Goal: Transaction & Acquisition: Purchase product/service

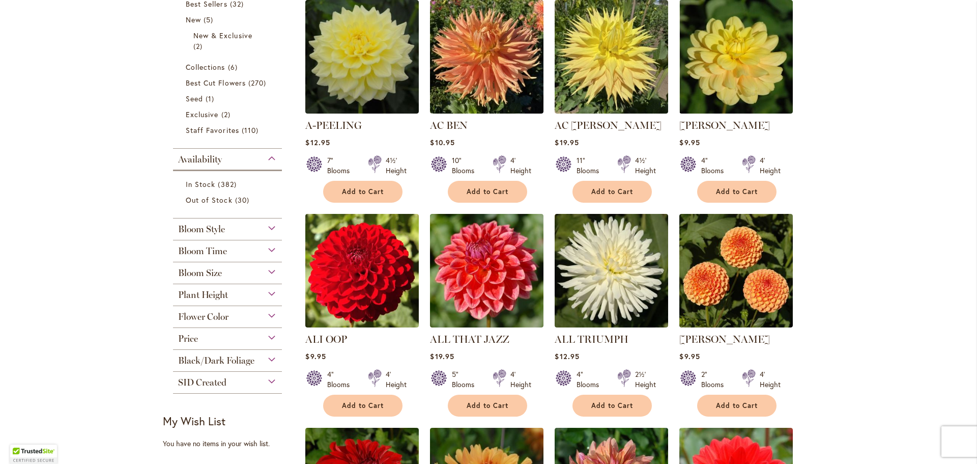
scroll to position [254, 0]
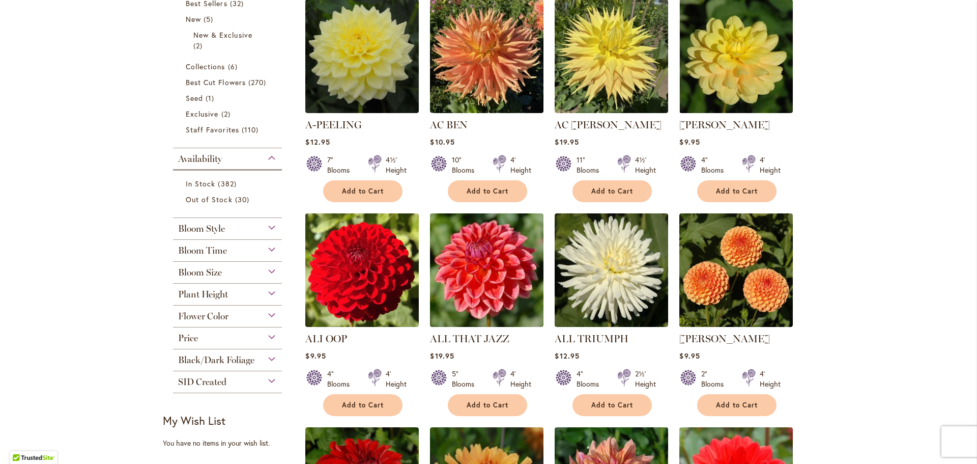
click at [268, 314] on div "Flower Color" at bounding box center [227, 313] width 109 height 16
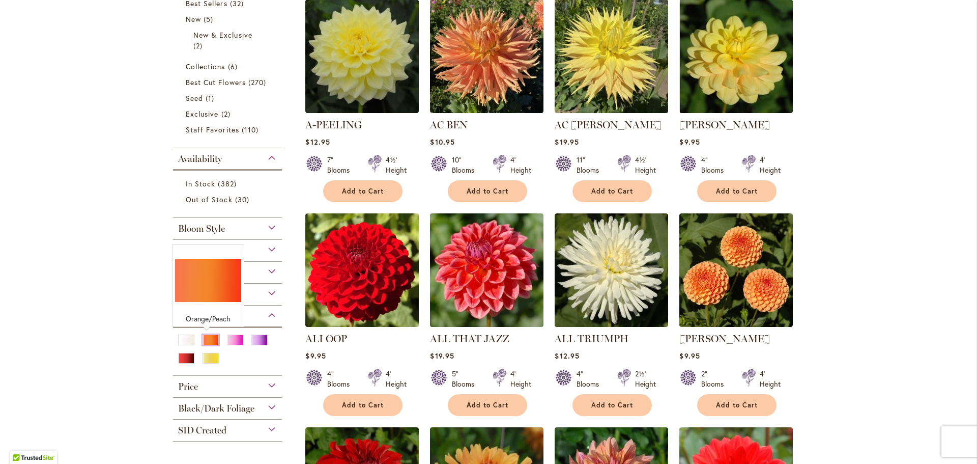
click at [206, 338] on div "Orange/Peach" at bounding box center [211, 339] width 16 height 11
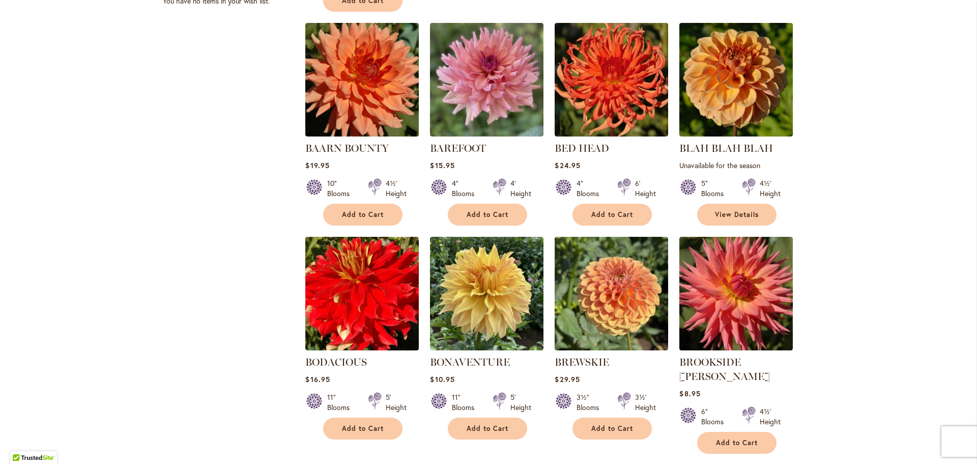
scroll to position [814, 0]
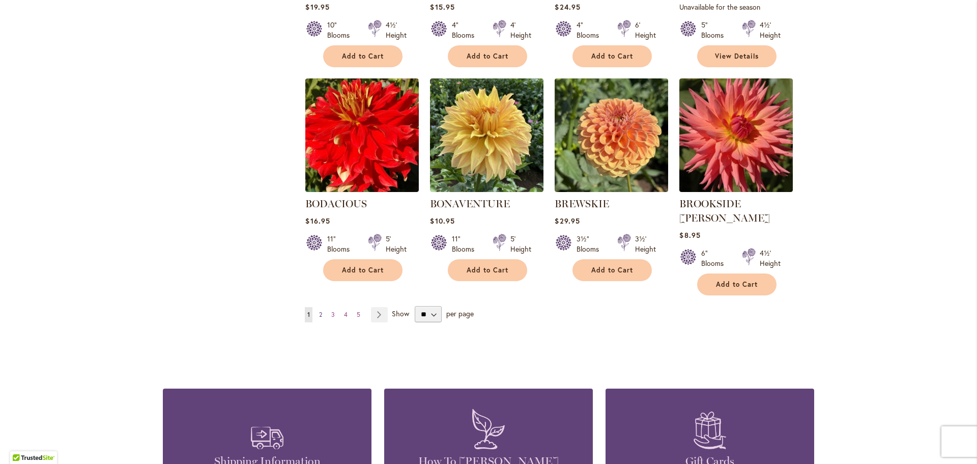
click at [319, 310] on span "2" at bounding box center [320, 314] width 3 height 8
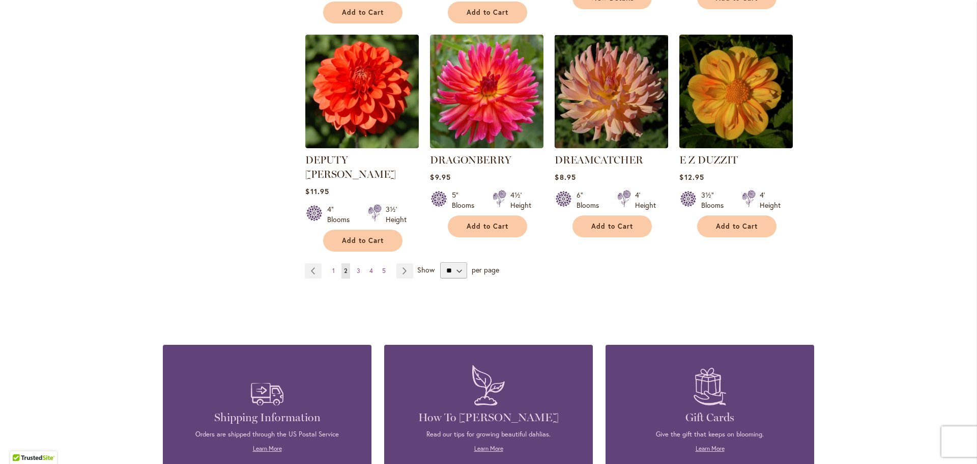
scroll to position [916, 0]
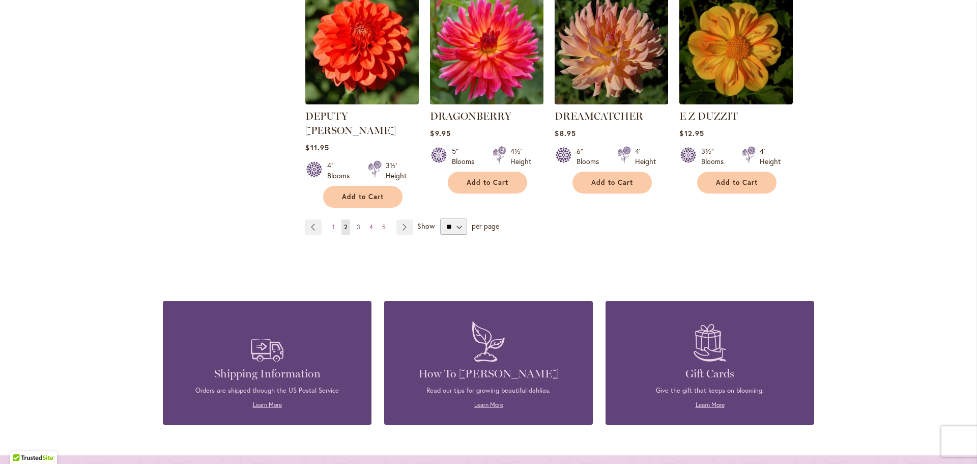
click at [357, 223] on span "3" at bounding box center [359, 227] width 4 height 8
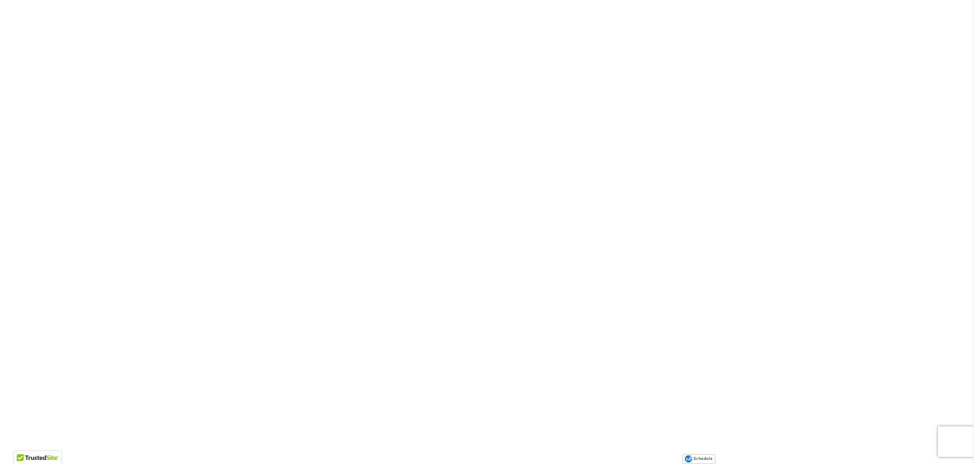
scroll to position [865, 0]
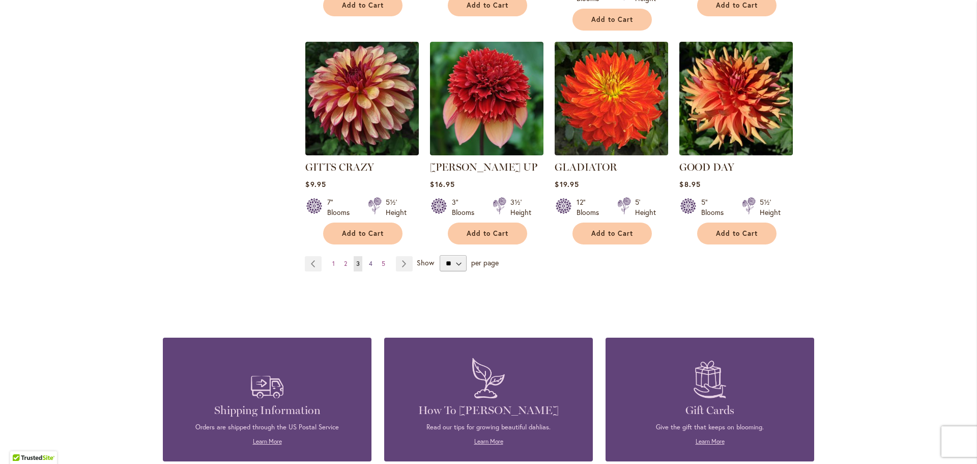
click at [369, 260] on span "4" at bounding box center [371, 264] width 4 height 8
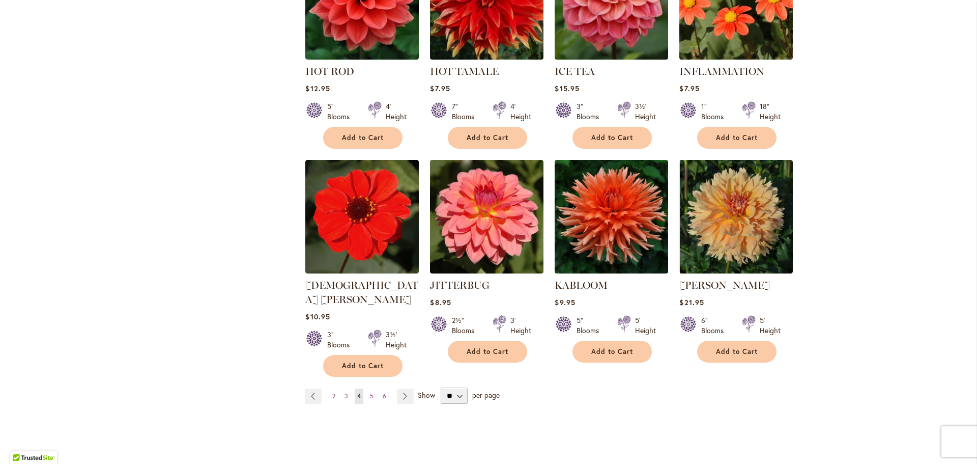
scroll to position [763, 0]
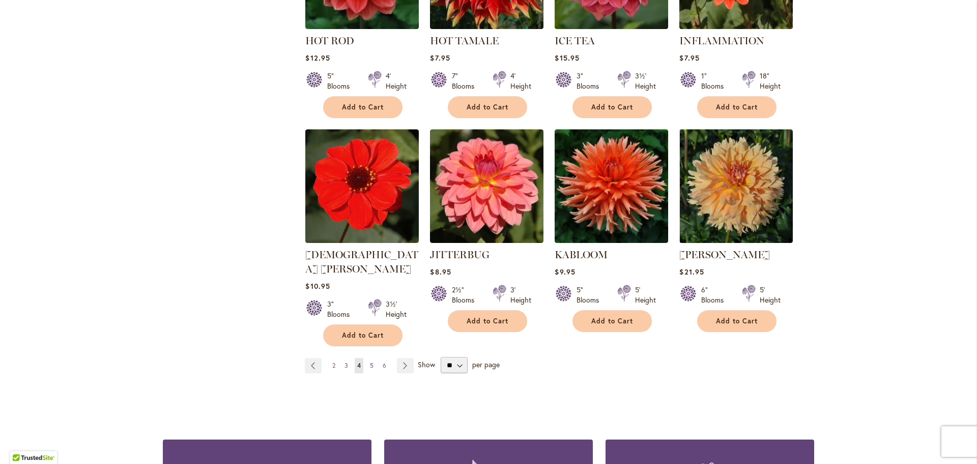
click at [370, 361] on span "5" at bounding box center [372, 365] width 4 height 8
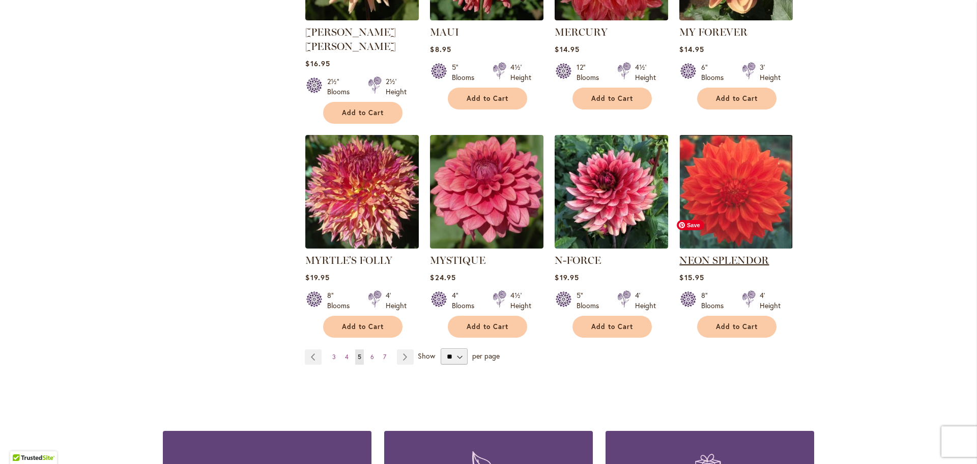
scroll to position [763, 0]
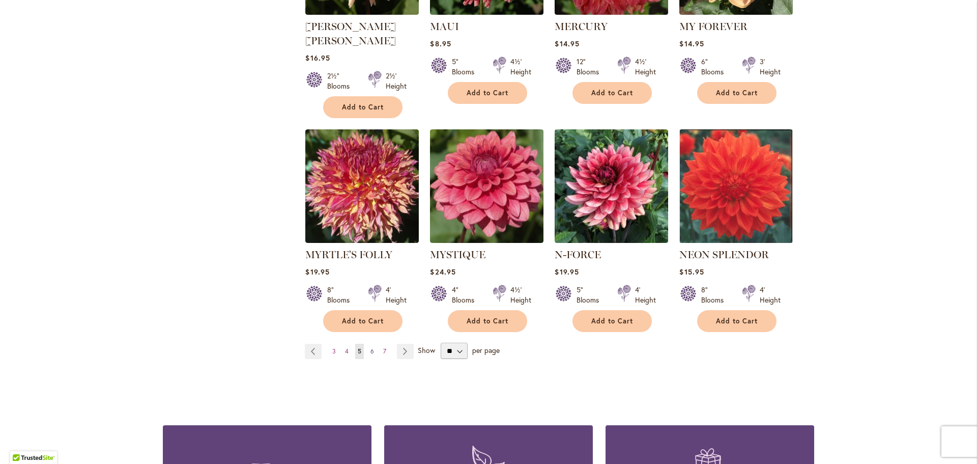
click at [370, 347] on span "6" at bounding box center [372, 351] width 4 height 8
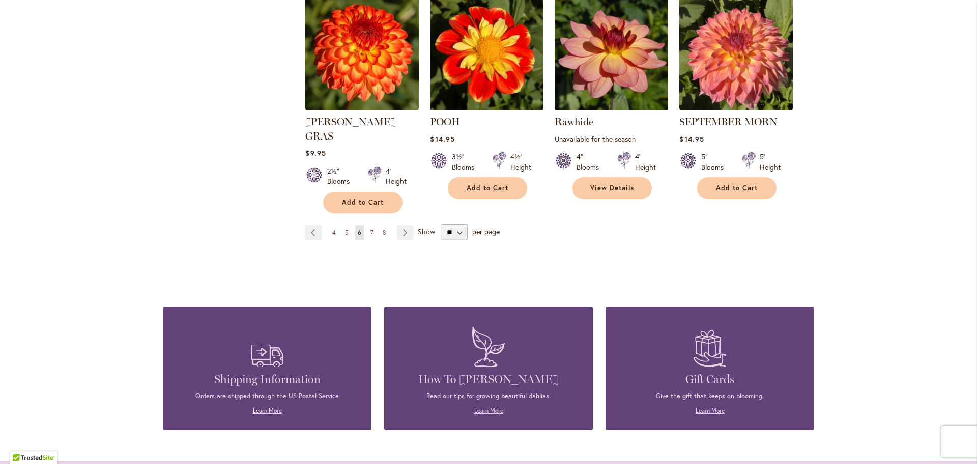
scroll to position [916, 0]
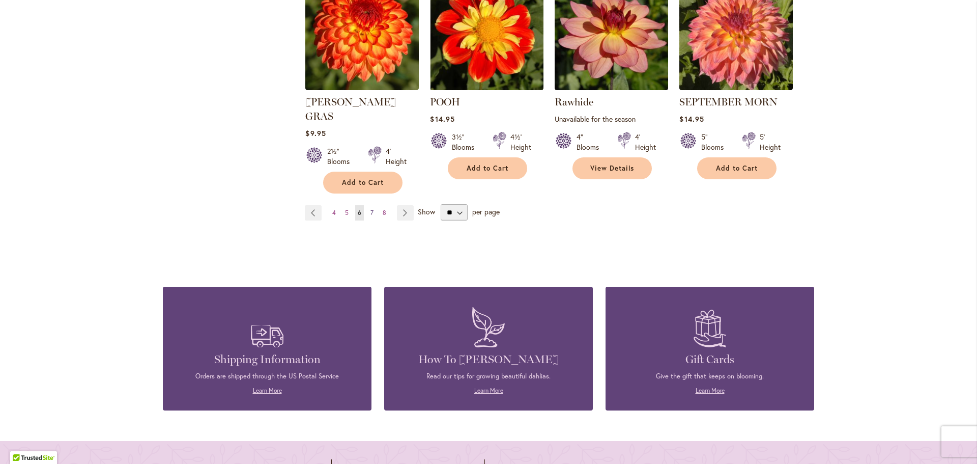
click at [370, 209] on span "7" at bounding box center [371, 213] width 3 height 8
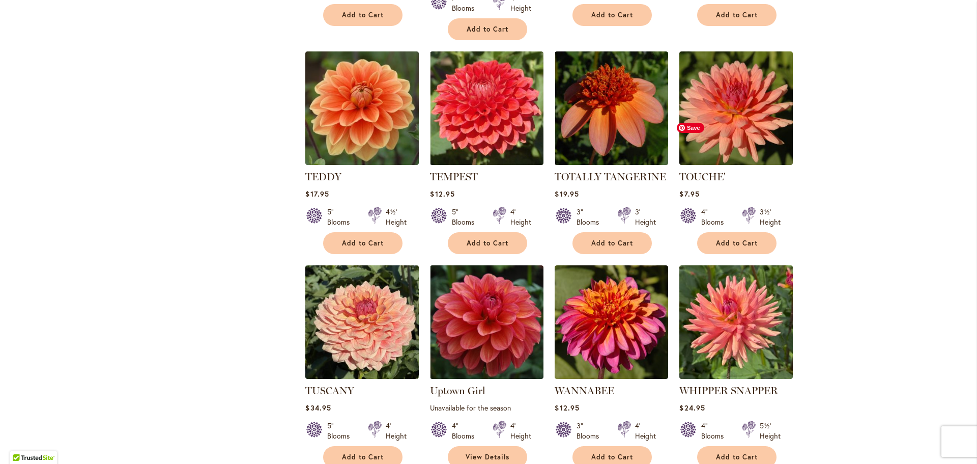
scroll to position [763, 0]
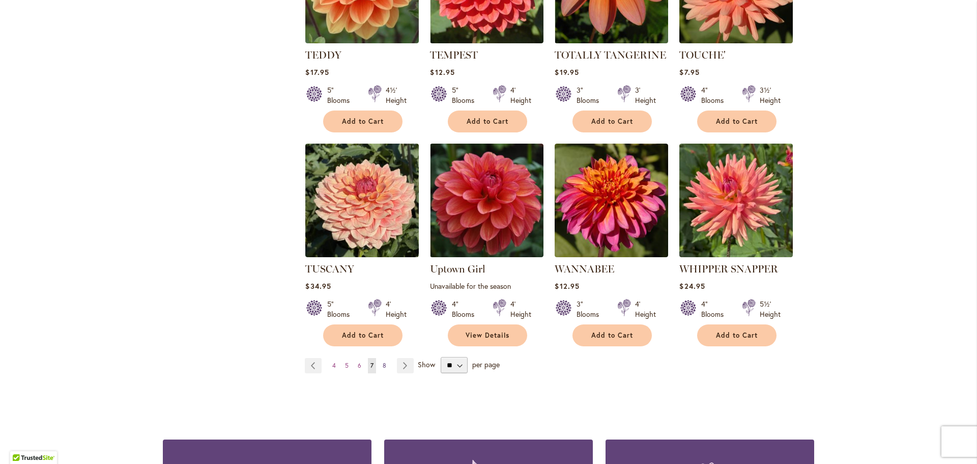
click at [383, 361] on span "8" at bounding box center [385, 365] width 4 height 8
